Goal: Check status: Check status

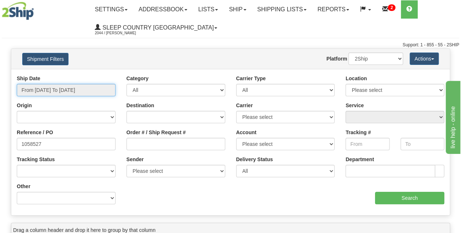
click at [72, 94] on input "From 09/03/2025 To 10/02/2025" at bounding box center [66, 90] width 99 height 12
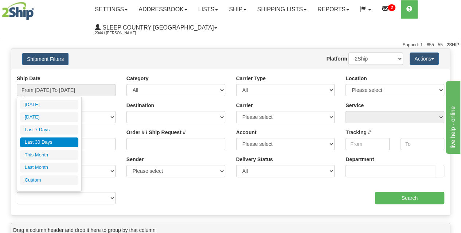
click at [45, 143] on li "Last 30 Days" at bounding box center [49, 142] width 58 height 10
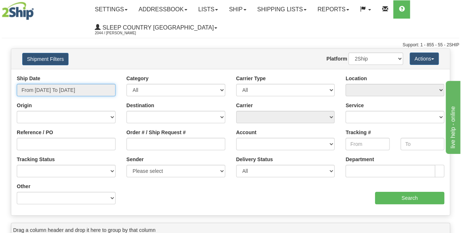
click at [58, 89] on input "From [DATE] To [DATE]" at bounding box center [66, 90] width 99 height 12
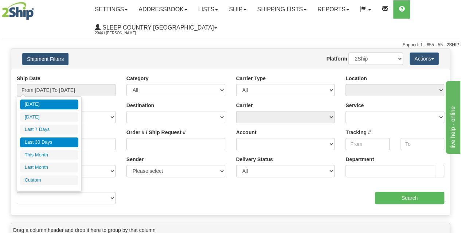
click at [46, 140] on li "Last 30 Days" at bounding box center [49, 142] width 58 height 10
type input "From [DATE] To [DATE]"
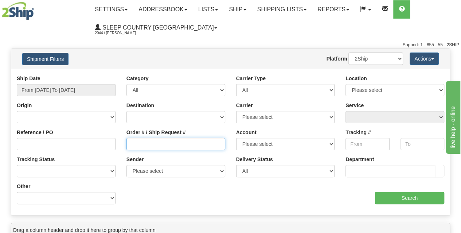
click at [139, 147] on input "Order # / Ship Request #" at bounding box center [175, 144] width 99 height 12
paste input "9000I119039"
type input "9000I119039"
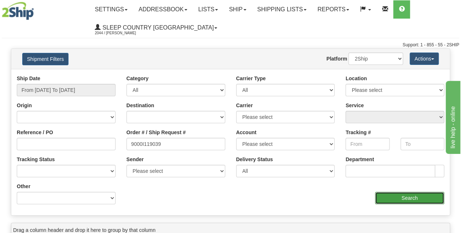
click at [408, 197] on input "Search" at bounding box center [410, 198] width 70 height 12
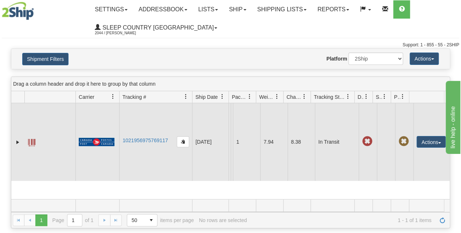
click at [148, 136] on td "1021956975769117" at bounding box center [155, 142] width 73 height 78
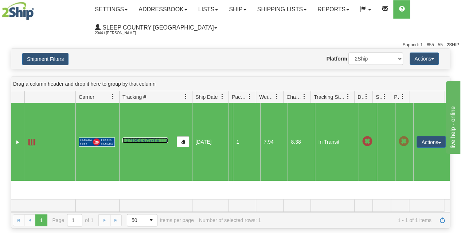
click at [148, 140] on link "1021956975769117" at bounding box center [145, 140] width 46 height 6
